Goal: Task Accomplishment & Management: Manage account settings

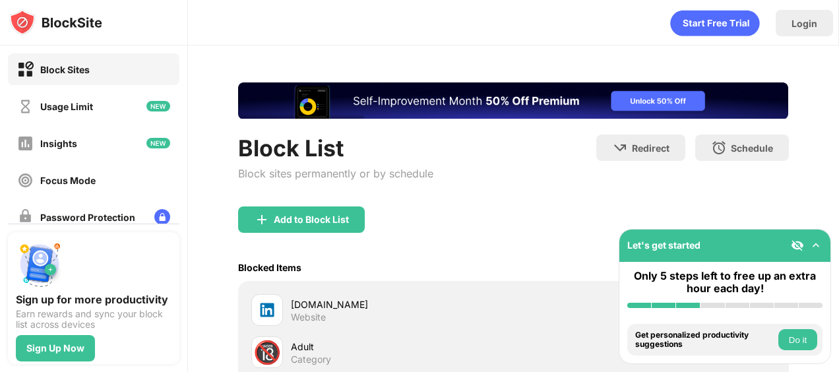
scroll to position [159, 0]
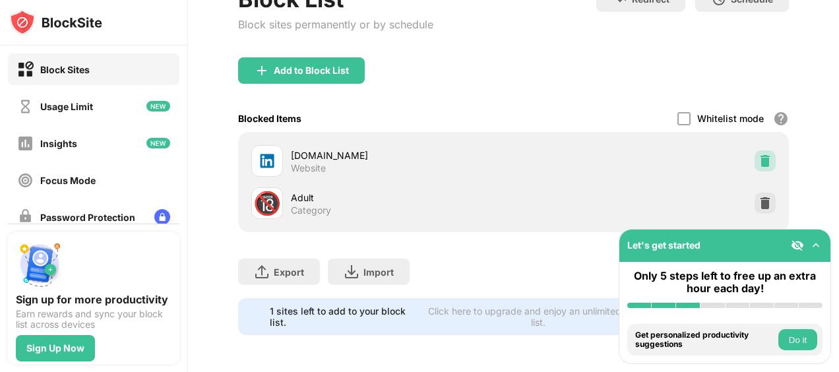
click at [755, 150] on div at bounding box center [765, 160] width 21 height 21
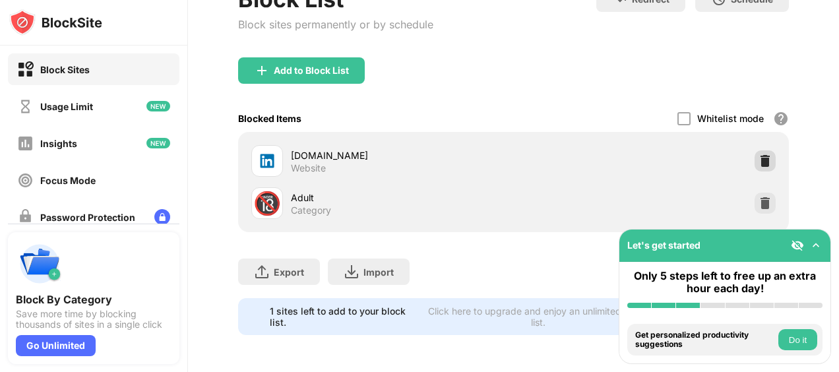
click at [766, 151] on div "[DOMAIN_NAME] Website" at bounding box center [513, 161] width 534 height 42
click at [758, 154] on img at bounding box center [764, 160] width 13 height 13
